Goal: Task Accomplishment & Management: Manage account settings

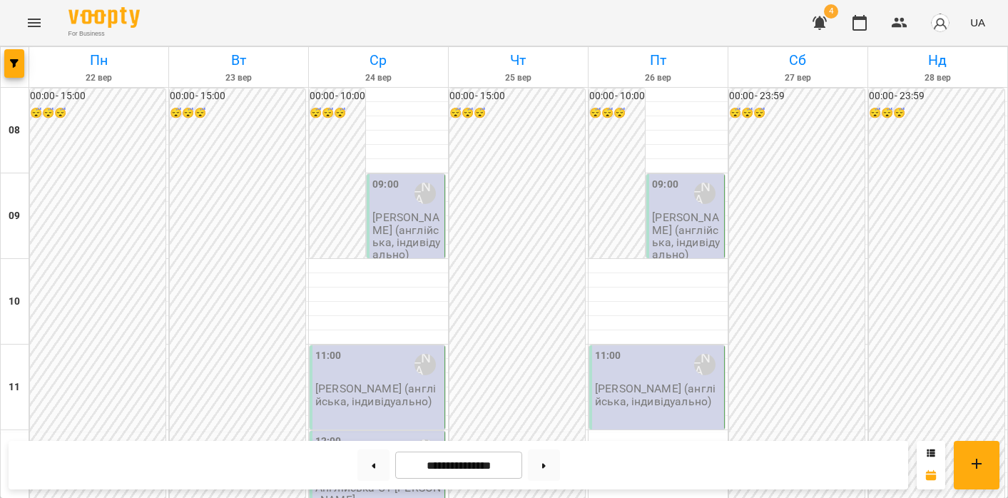
click at [405, 214] on p "[PERSON_NAME] (англійська, індивідуально)" at bounding box center [407, 235] width 69 height 49
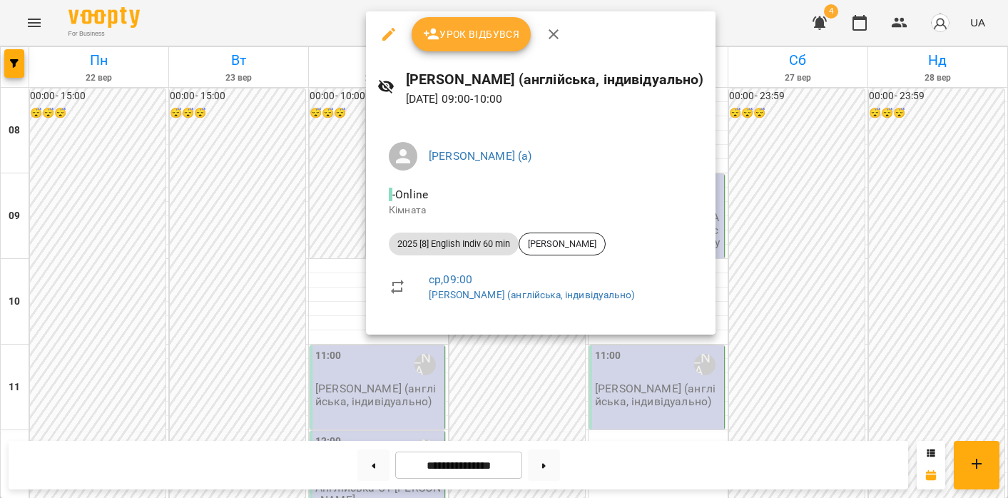
click at [465, 42] on span "Урок відбувся" at bounding box center [471, 34] width 97 height 17
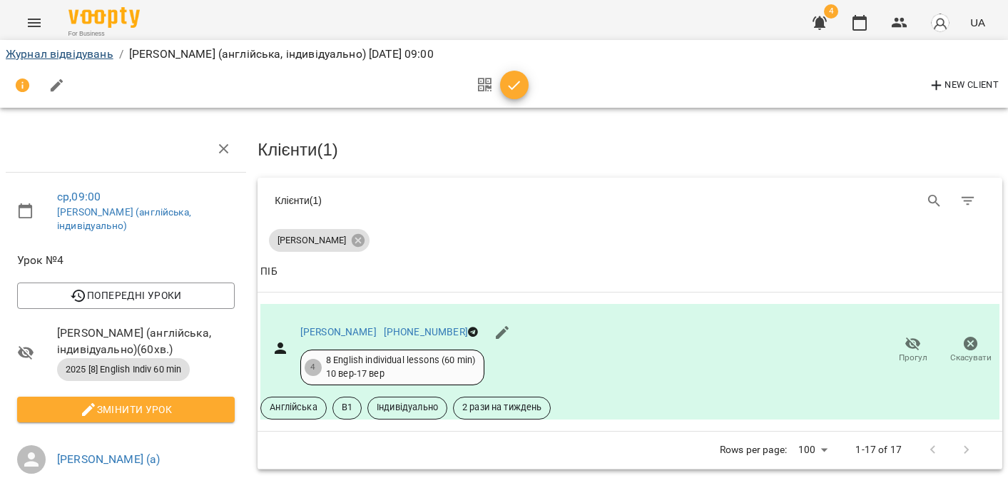
click at [64, 59] on link "Журнал відвідувань" at bounding box center [60, 54] width 108 height 14
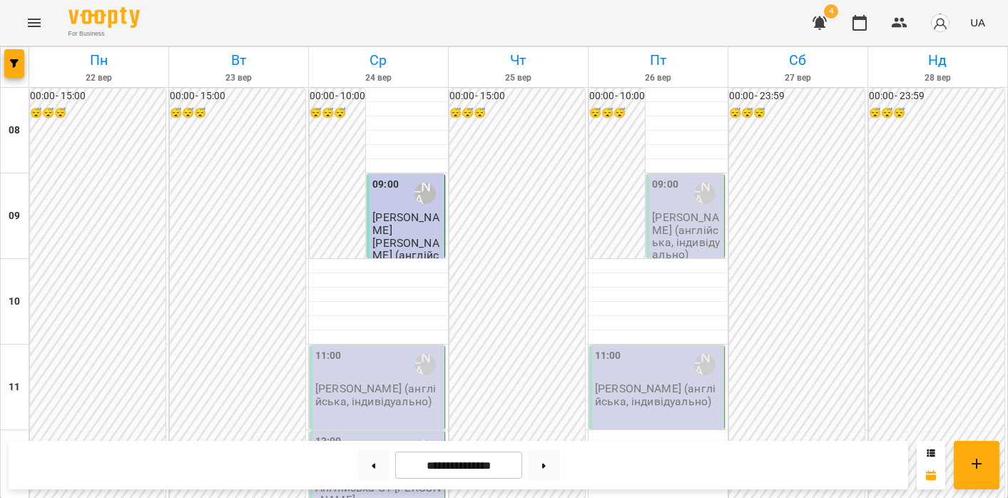
scroll to position [825, 0]
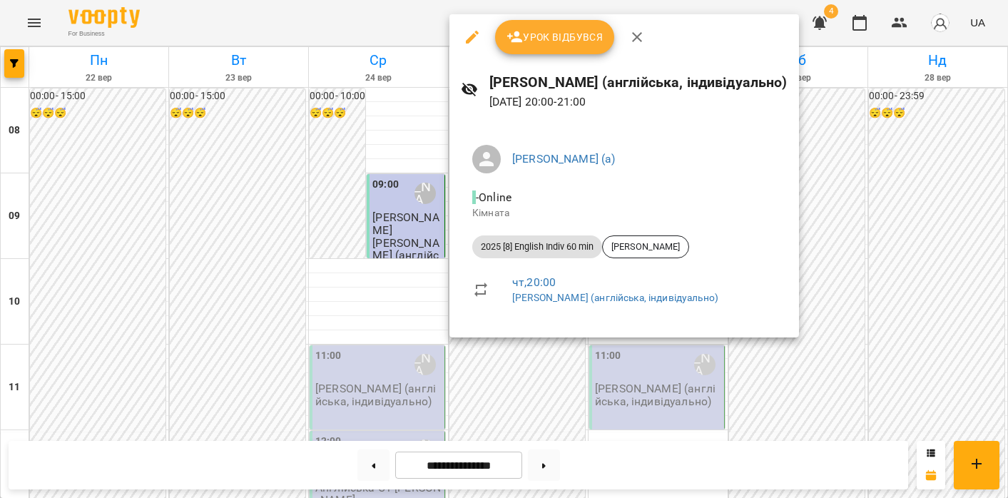
click at [587, 353] on div at bounding box center [504, 249] width 1008 height 498
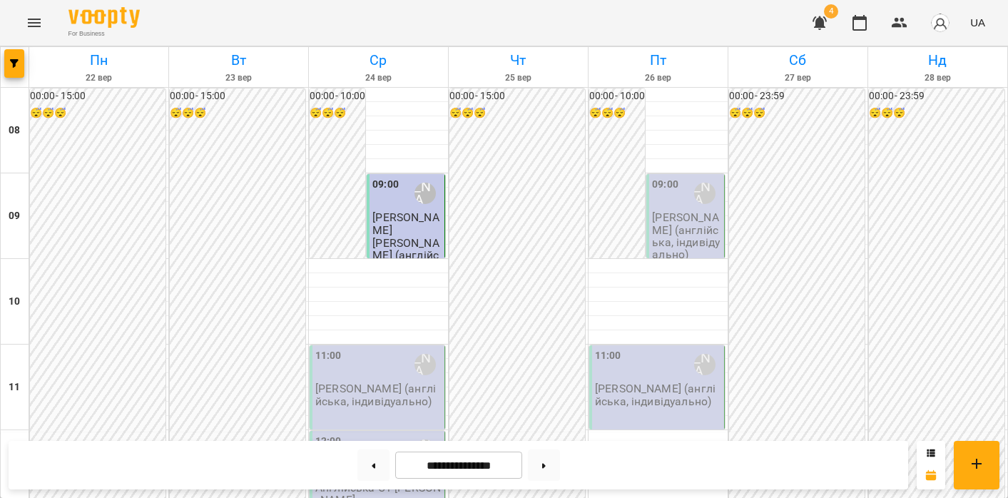
scroll to position [166, 0]
click at [363, 383] on p "[PERSON_NAME] (англійська, індивідуально)" at bounding box center [378, 395] width 126 height 25
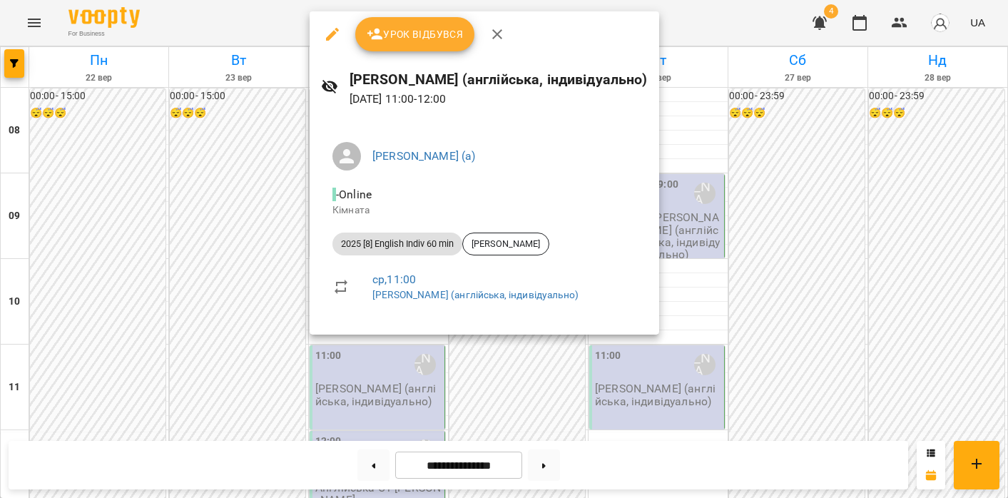
click at [431, 33] on span "Урок відбувся" at bounding box center [415, 34] width 97 height 17
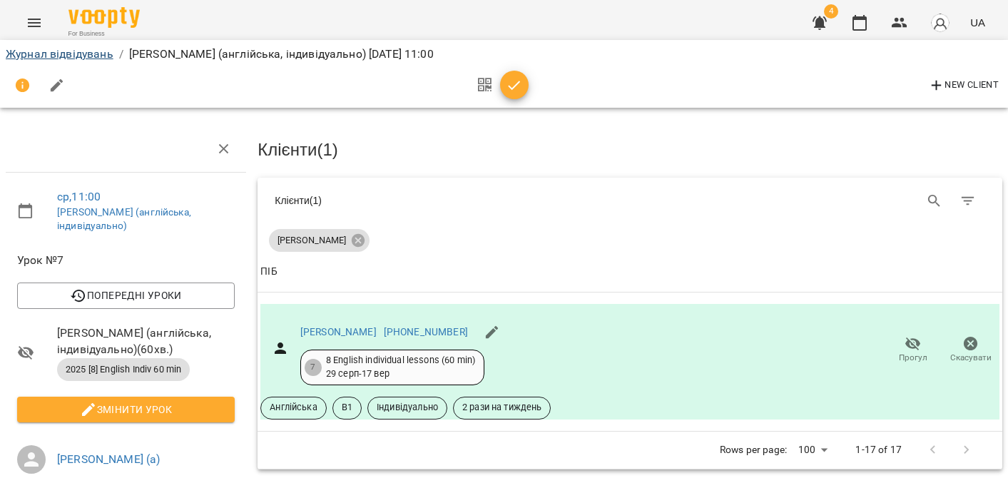
click at [61, 53] on link "Журнал відвідувань" at bounding box center [60, 54] width 108 height 14
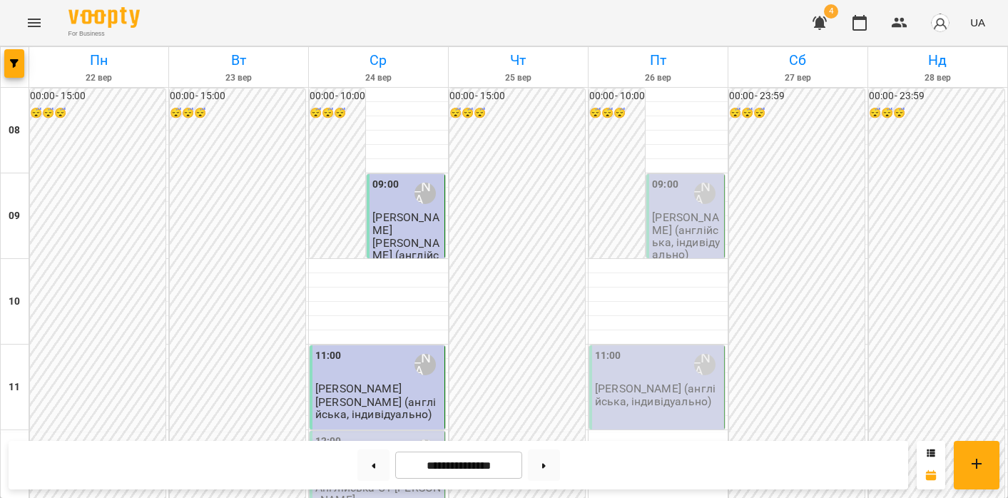
scroll to position [106, 0]
click at [360, 434] on div "12:00 Богуш Альбіна (а)" at bounding box center [378, 450] width 126 height 33
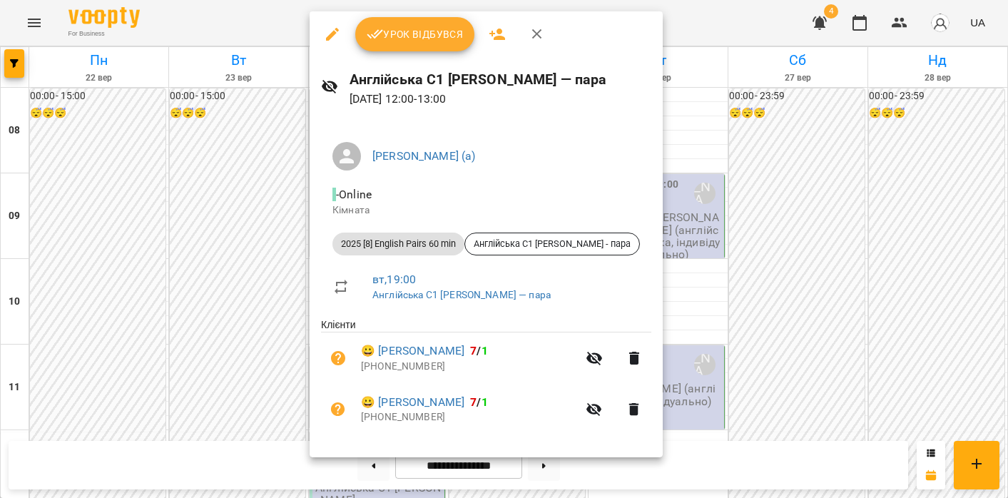
click at [206, 288] on div at bounding box center [504, 249] width 1008 height 498
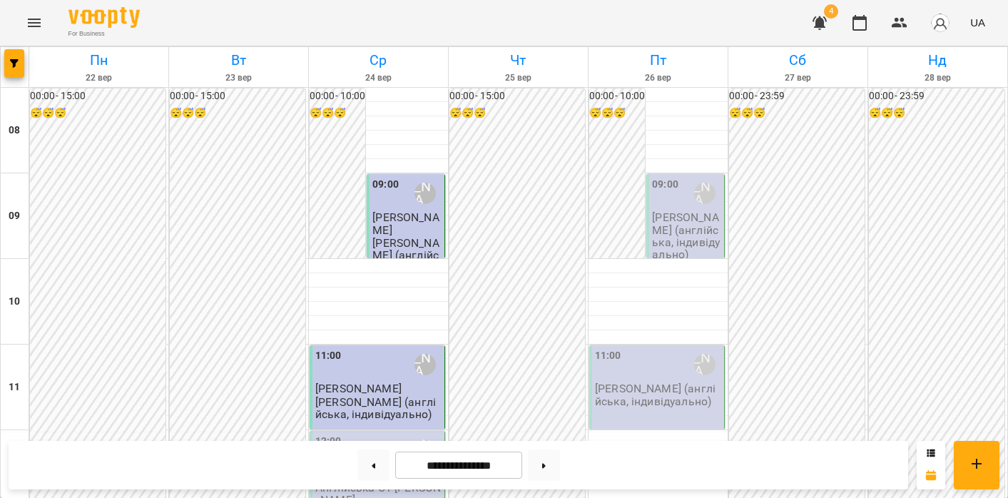
click at [333, 348] on label "11:00" at bounding box center [328, 356] width 26 height 16
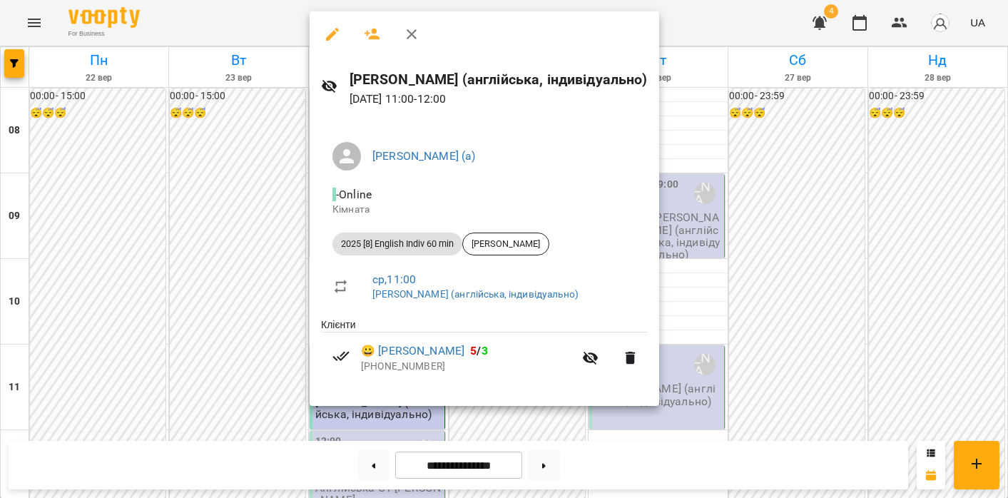
click at [333, 31] on icon "button" at bounding box center [332, 34] width 17 height 17
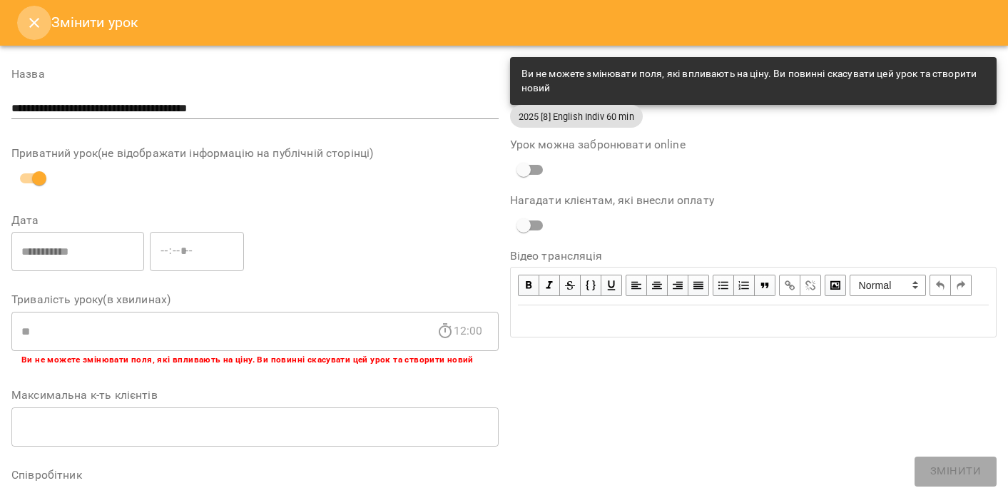
click at [28, 20] on icon "Close" at bounding box center [34, 22] width 17 height 17
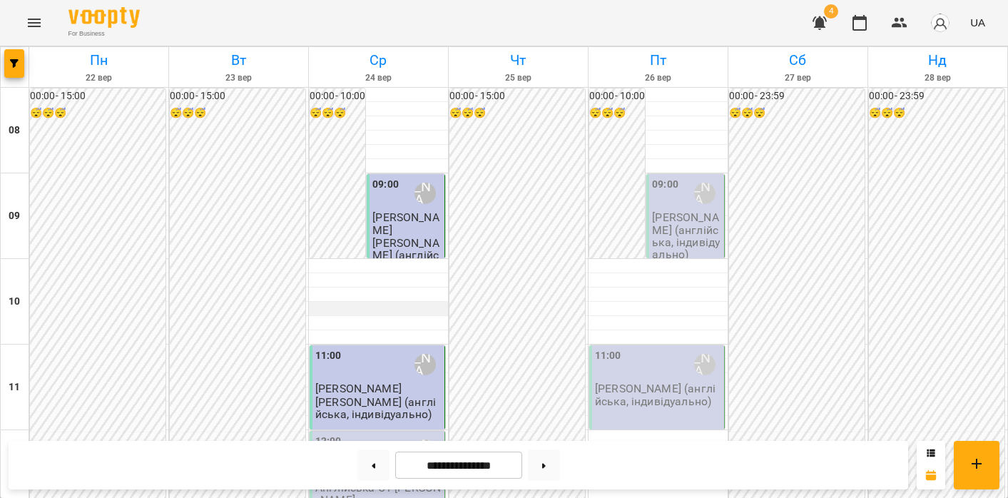
scroll to position [134, 0]
click at [390, 382] on span "[PERSON_NAME]" at bounding box center [358, 389] width 86 height 14
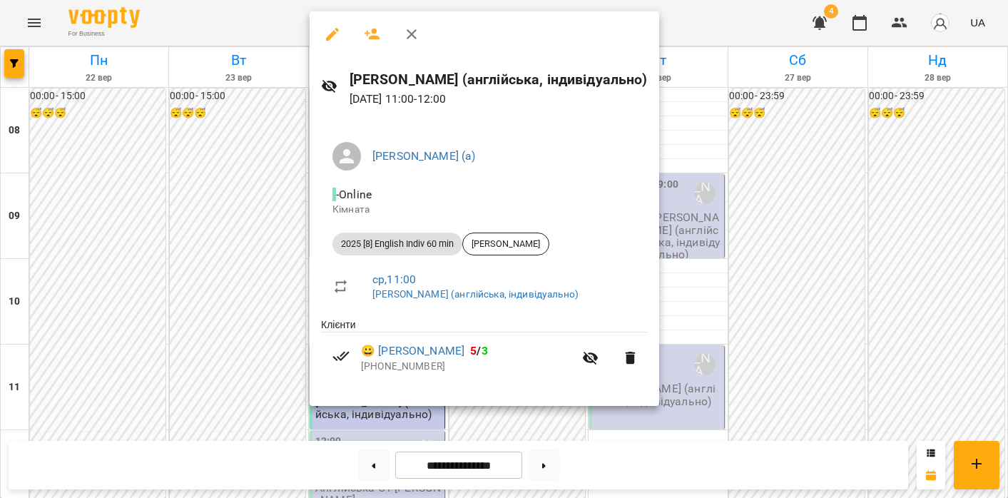
click at [293, 329] on div at bounding box center [504, 249] width 1008 height 498
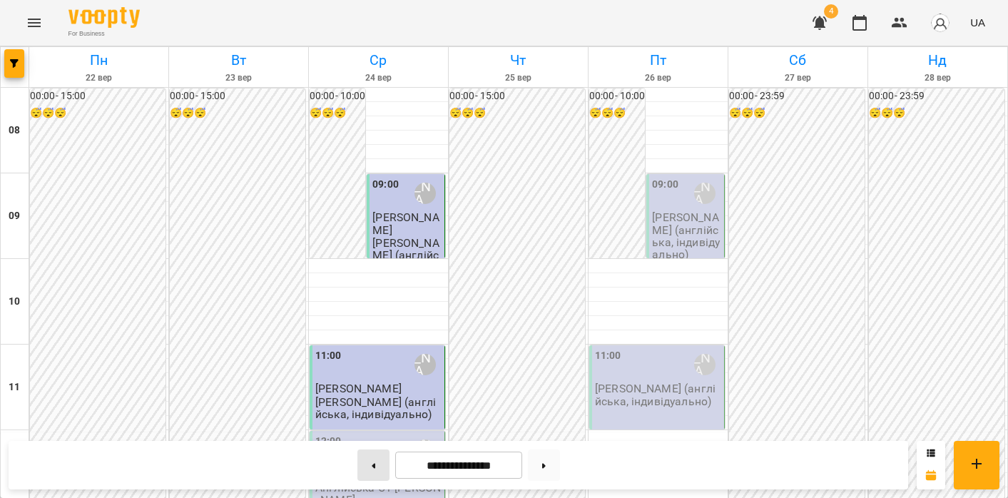
click at [363, 469] on button at bounding box center [374, 465] width 32 height 31
type input "**********"
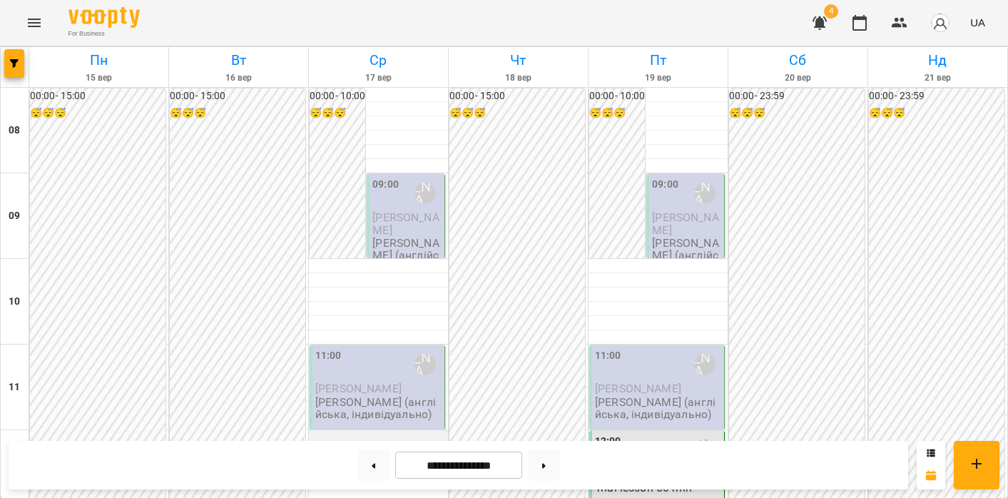
scroll to position [457, 0]
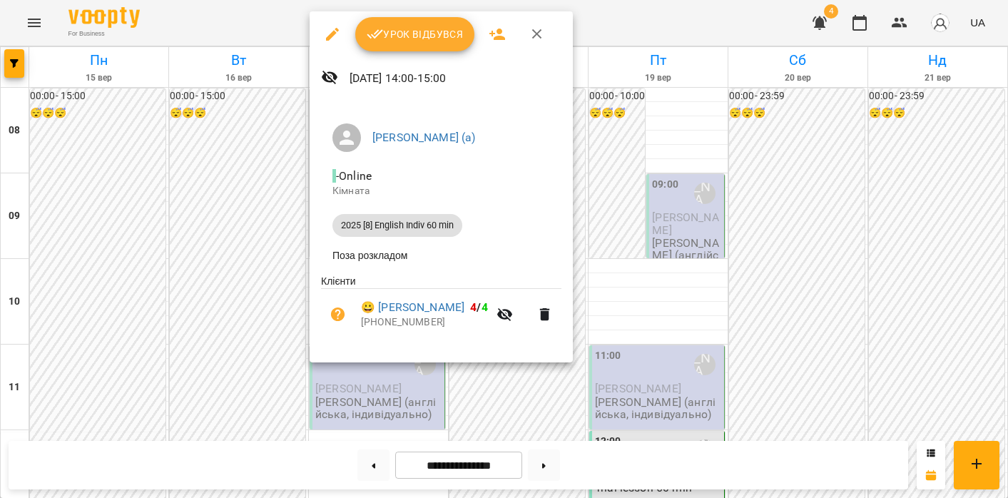
click at [404, 28] on span "Урок відбувся" at bounding box center [415, 34] width 97 height 17
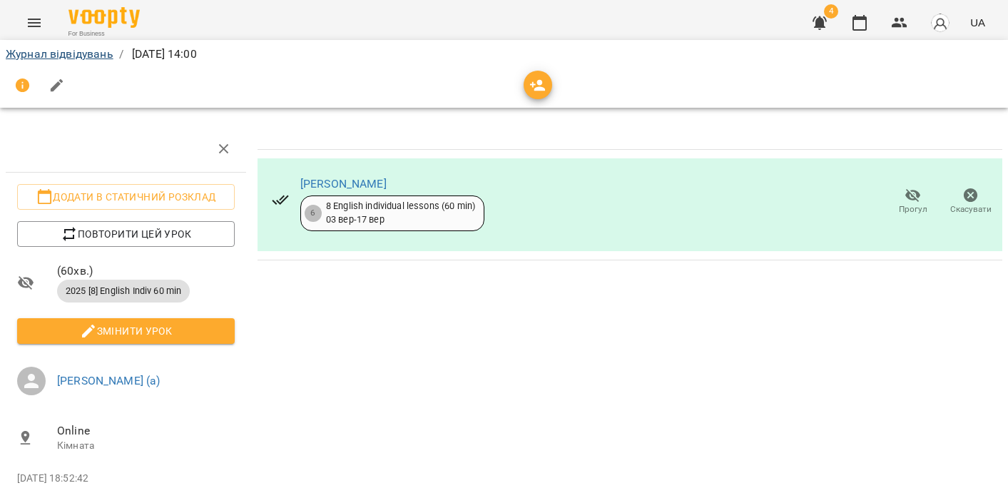
click at [81, 54] on link "Журнал відвідувань" at bounding box center [60, 54] width 108 height 14
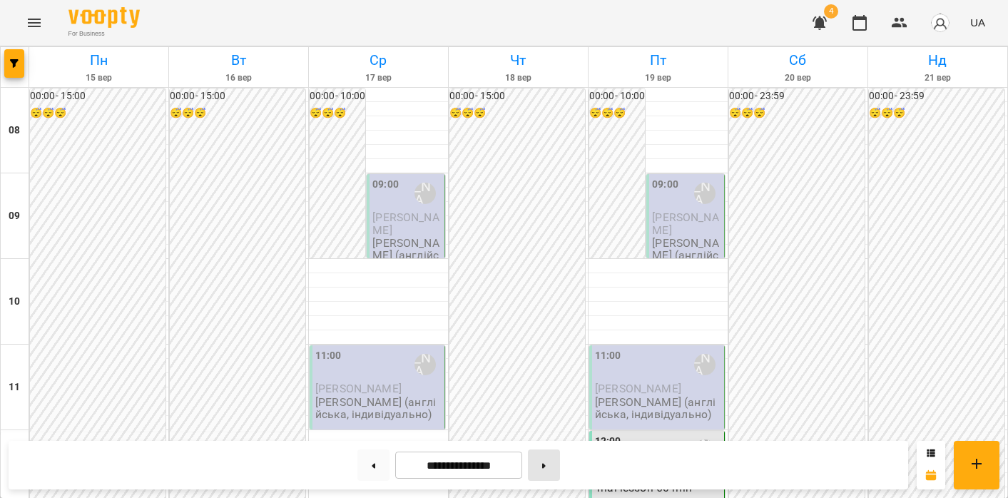
click at [543, 470] on button at bounding box center [544, 465] width 32 height 31
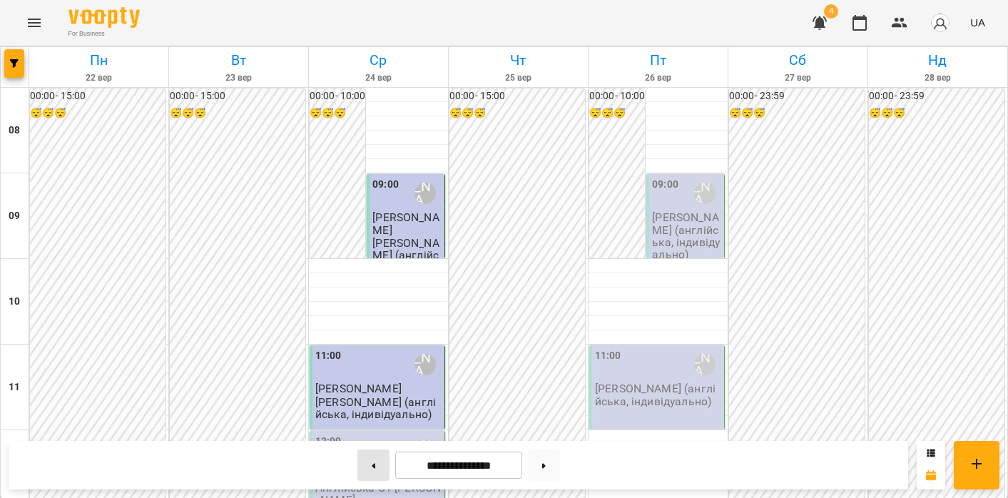
click at [361, 470] on button at bounding box center [374, 465] width 32 height 31
type input "**********"
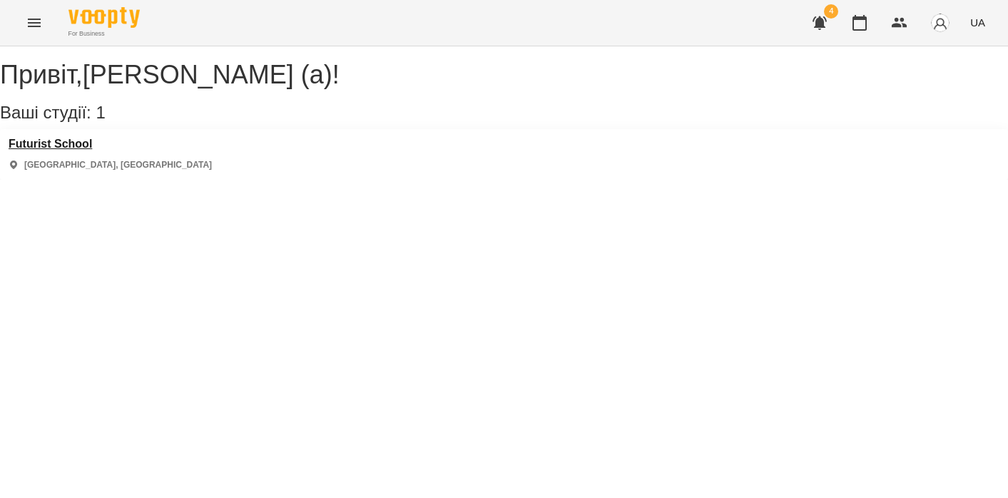
click at [83, 151] on h3 "Futurist School" at bounding box center [110, 144] width 203 height 13
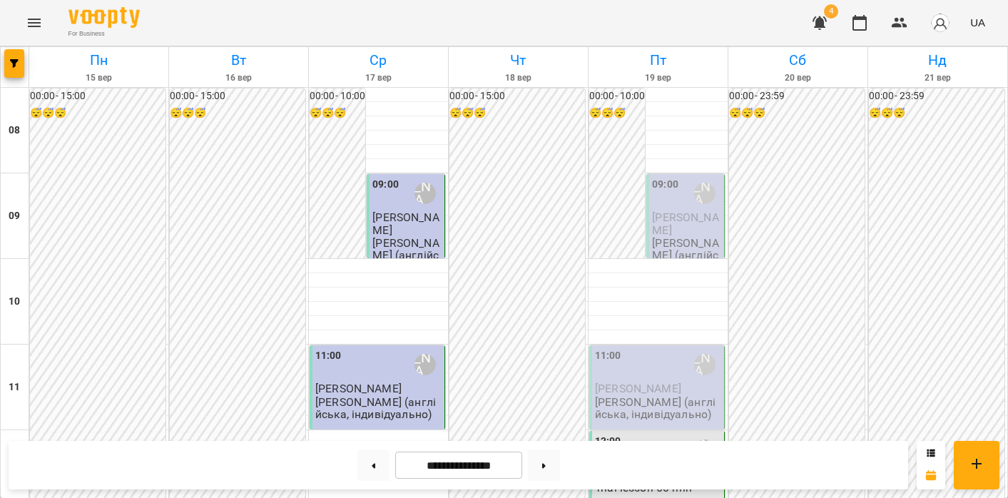
scroll to position [789, 0]
click at [554, 465] on button at bounding box center [544, 465] width 32 height 31
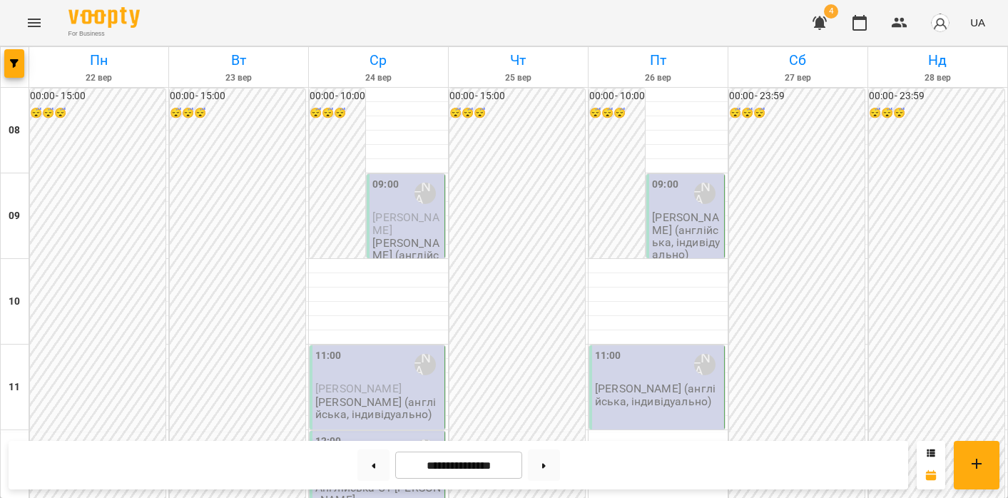
scroll to position [225, 0]
click at [370, 470] on button at bounding box center [374, 465] width 32 height 31
type input "**********"
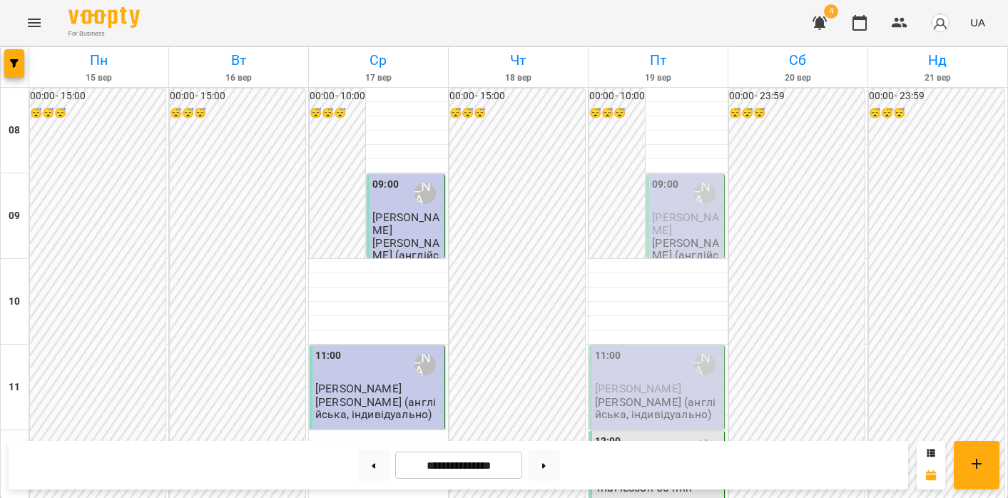
scroll to position [316, 0]
